Goal: Transaction & Acquisition: Purchase product/service

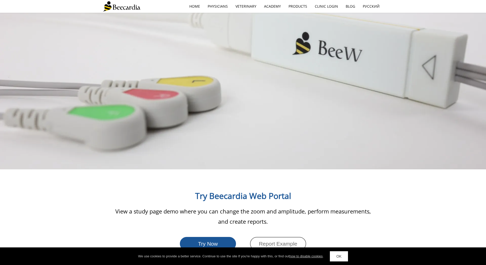
scroll to position [790, 0]
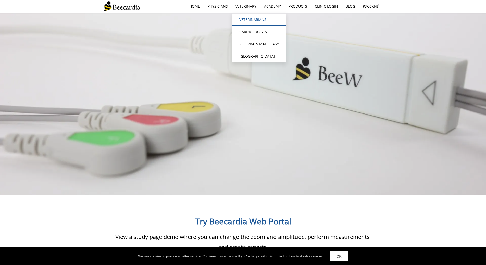
click at [252, 22] on link "Veterinarians" at bounding box center [258, 20] width 55 height 12
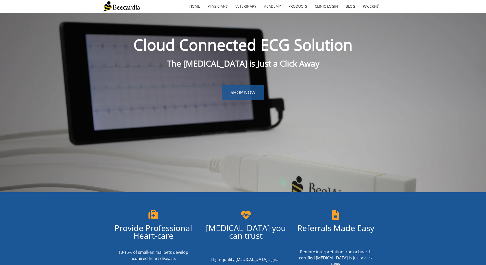
click at [239, 95] on span "SHOP NOW" at bounding box center [242, 92] width 25 height 6
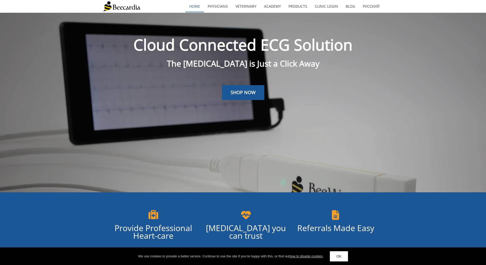
click at [198, 6] on link "home" at bounding box center [194, 7] width 18 height 12
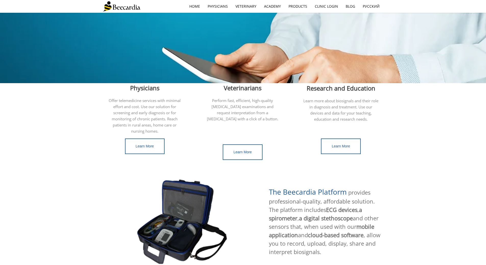
scroll to position [178, 0]
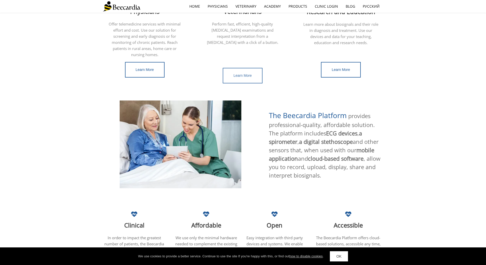
click at [245, 73] on span "Learn More" at bounding box center [242, 75] width 18 height 4
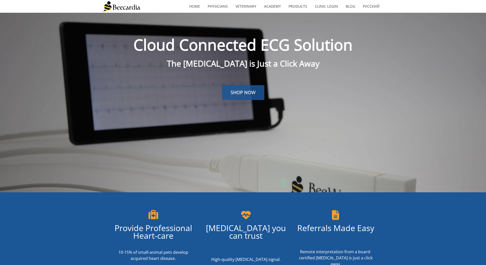
click at [253, 92] on span "SHOP NOW" at bounding box center [242, 92] width 25 height 6
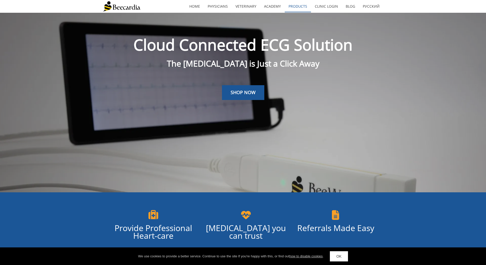
click at [299, 4] on link "Products" at bounding box center [297, 7] width 26 height 12
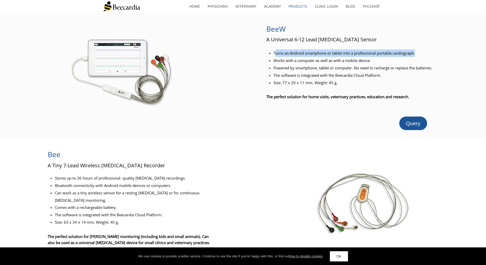
drag, startPoint x: 276, startPoint y: 55, endPoint x: 422, endPoint y: 55, distance: 146.3
click at [422, 55] on li "Turns an Android smartphone or tablet into a professional portable cardiograph." at bounding box center [354, 52] width 162 height 7
click at [388, 64] on li "Powered by smartphone, tablet or computer. No need to recharge or replace the b…" at bounding box center [354, 67] width 162 height 7
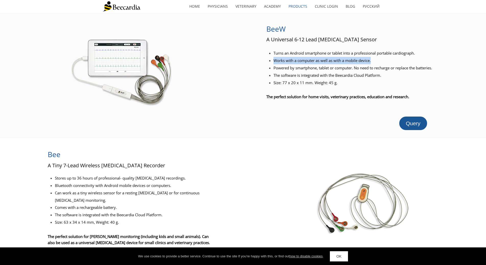
drag, startPoint x: 274, startPoint y: 61, endPoint x: 375, endPoint y: 59, distance: 100.9
click at [375, 59] on li "Works with a computer as well as with a mobile device." at bounding box center [354, 60] width 162 height 7
drag, startPoint x: 294, startPoint y: 39, endPoint x: 319, endPoint y: 39, distance: 25.2
click at [306, 39] on span "A Universal 6-12 Lead [MEDICAL_DATA] Sensor" at bounding box center [321, 39] width 110 height 7
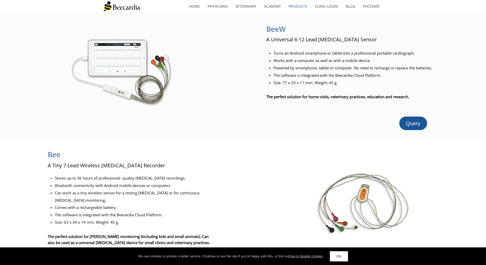
click at [324, 40] on span "A Universal 6-12 Lead [MEDICAL_DATA] Sensor" at bounding box center [321, 39] width 110 height 7
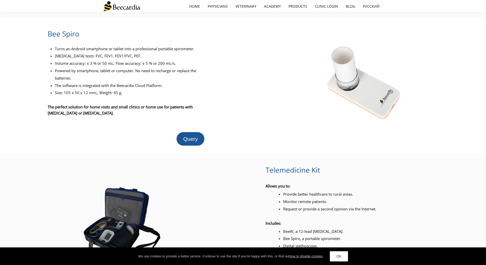
scroll to position [506, 0]
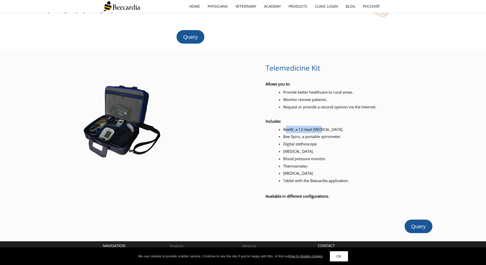
drag, startPoint x: 284, startPoint y: 122, endPoint x: 321, endPoint y: 122, distance: 37.2
click at [321, 126] on li "BeeW, a 12-lead [MEDICAL_DATA]." at bounding box center [368, 129] width 170 height 7
click at [328, 126] on li "BeeW, a 12-lead [MEDICAL_DATA]." at bounding box center [368, 129] width 170 height 7
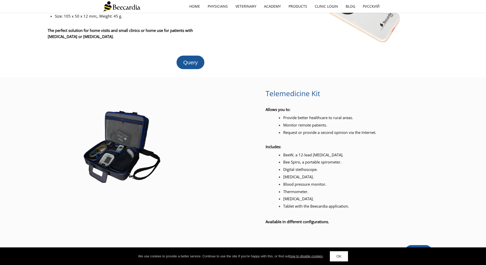
scroll to position [455, 0]
